Goal: Information Seeking & Learning: Learn about a topic

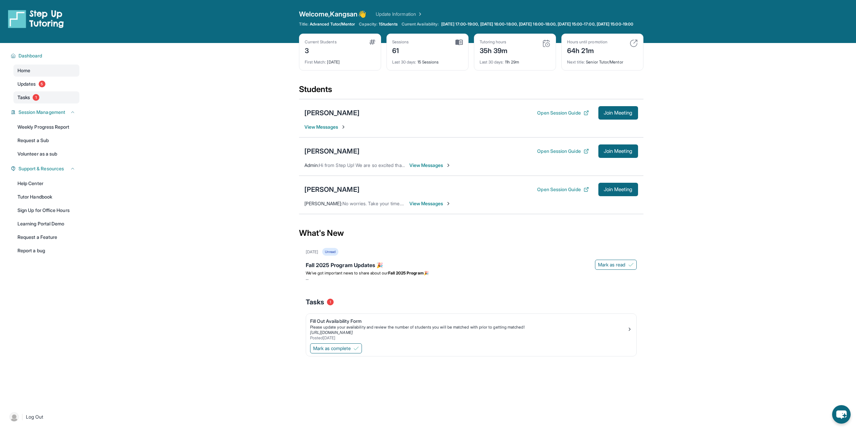
click at [53, 100] on link "Tasks 1" at bounding box center [46, 97] width 66 height 12
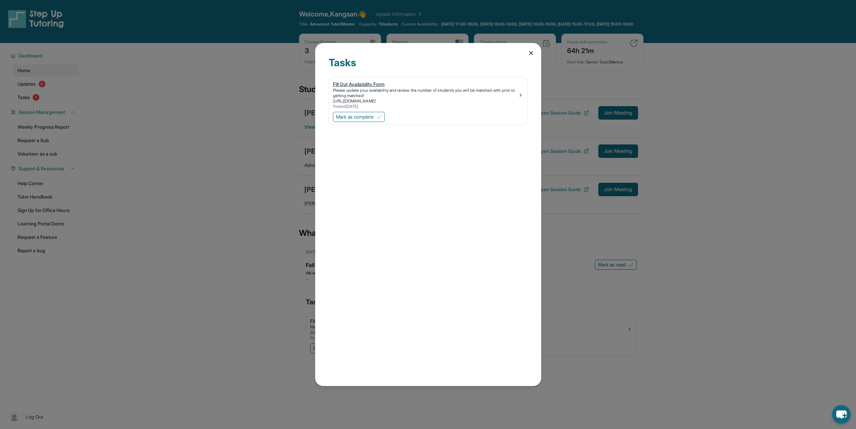
click at [358, 93] on div "Please update your availability and review the number of students you will be m…" at bounding box center [425, 93] width 185 height 11
drag, startPoint x: 69, startPoint y: 90, endPoint x: 41, endPoint y: 89, distance: 28.3
click at [69, 89] on div "Tasks Fill Out Availability Form Please update your availability and review the…" at bounding box center [428, 214] width 856 height 429
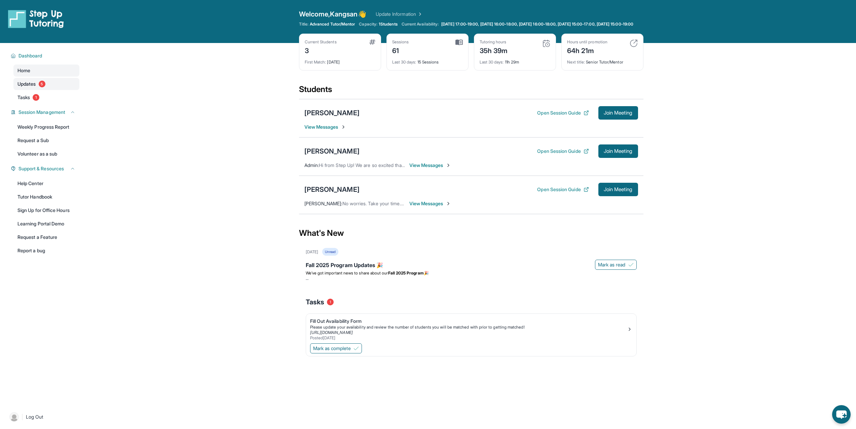
click at [38, 89] on link "Updates 5" at bounding box center [46, 84] width 66 height 12
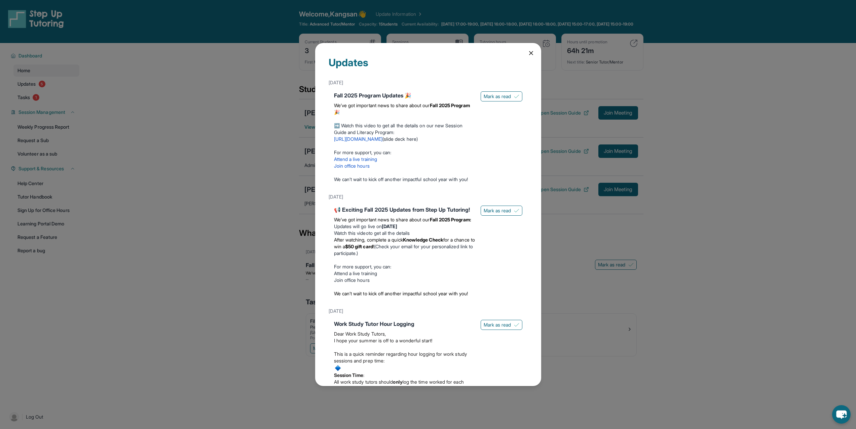
click at [204, 95] on div "Updates [DATE] Fall 2025 Program Updates 🎉 We’ve got important news to share ab…" at bounding box center [428, 214] width 856 height 429
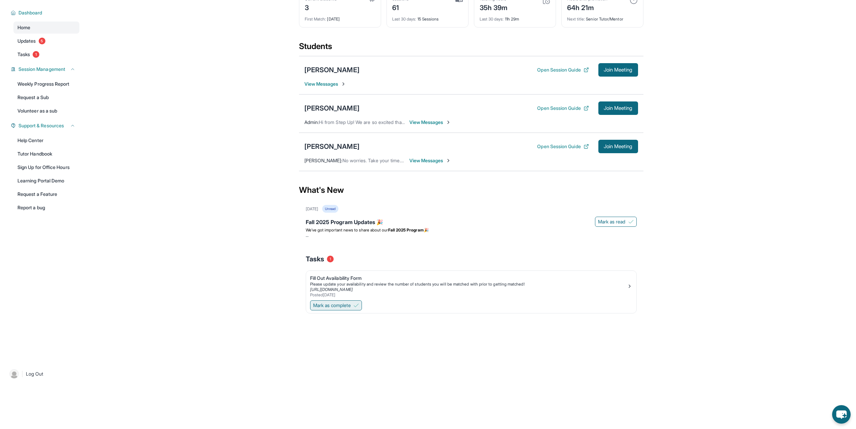
scroll to position [48, 0]
click at [351, 282] on div "Please update your availability and review the number of students you will be m…" at bounding box center [468, 284] width 317 height 5
click at [367, 313] on div "Mark as complete" at bounding box center [471, 306] width 330 height 14
click at [357, 306] on img at bounding box center [355, 305] width 5 height 5
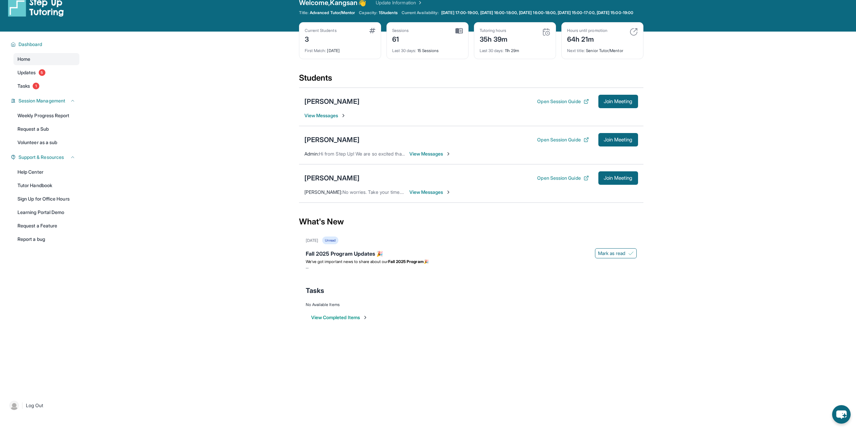
scroll to position [0, 0]
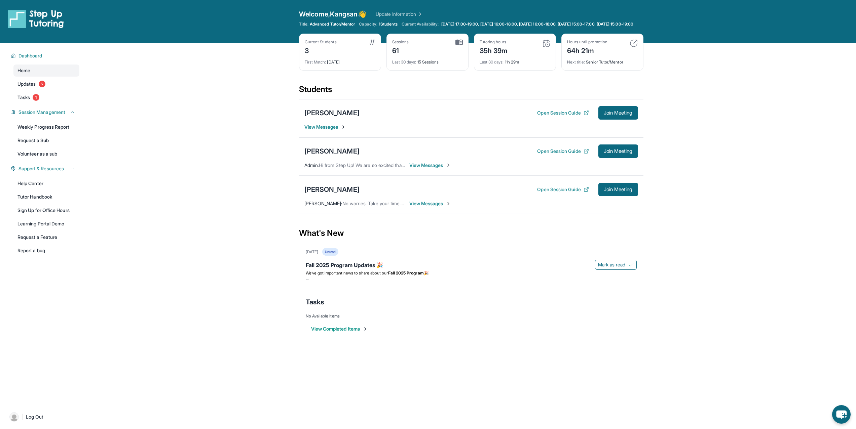
click at [305, 54] on div "3" at bounding box center [321, 50] width 32 height 11
click at [336, 65] on div "First Match : [DATE]" at bounding box center [340, 59] width 71 height 9
drag, startPoint x: 336, startPoint y: 67, endPoint x: 354, endPoint y: 69, distance: 18.6
click at [336, 65] on div "First Match : [DATE]" at bounding box center [340, 59] width 71 height 9
click at [378, 69] on div "Current Students 3 First Match : [DATE]" at bounding box center [340, 52] width 82 height 37
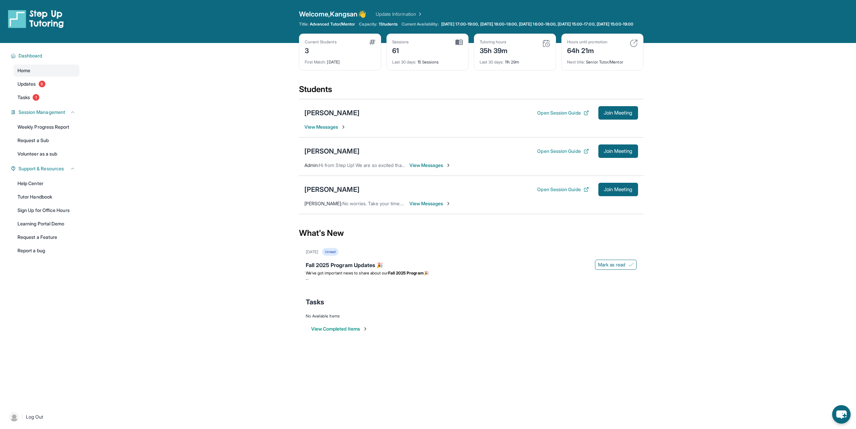
click at [422, 70] on div "Sessions 61 Last 30 days : 15 Sessions" at bounding box center [427, 52] width 82 height 37
click at [428, 65] on div "Last 30 days : 15 Sessions" at bounding box center [427, 59] width 71 height 9
click at [462, 26] on span "[DATE] 17:00-19:00, [DATE] 16:00-18:00, [DATE] 16:00-18:00, [DATE] 15:00-17:00,…" at bounding box center [537, 24] width 192 height 5
